Goal: Task Accomplishment & Management: Use online tool/utility

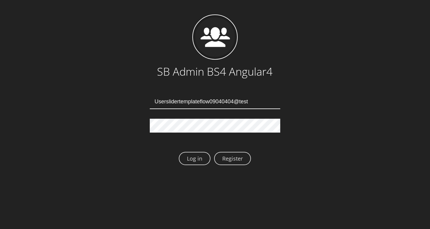
type input "Userslidertemplateflow09040404@test.qa"
type input "[EMAIL_ADDRESS][DOMAIN_NAME]"
